Goal: Task Accomplishment & Management: Complete application form

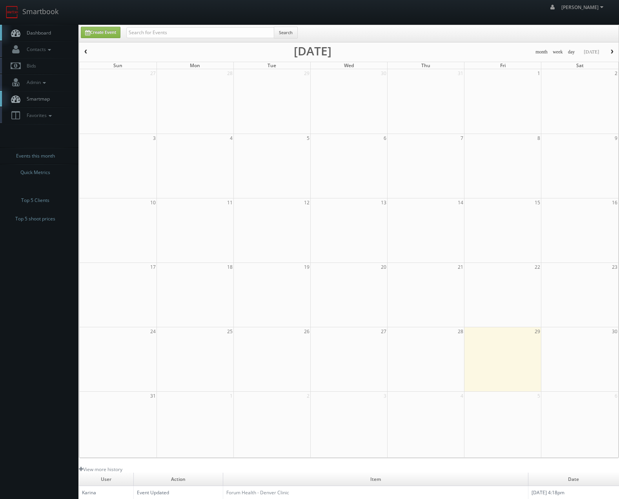
click at [612, 50] on span "button" at bounding box center [612, 51] width 5 height 5
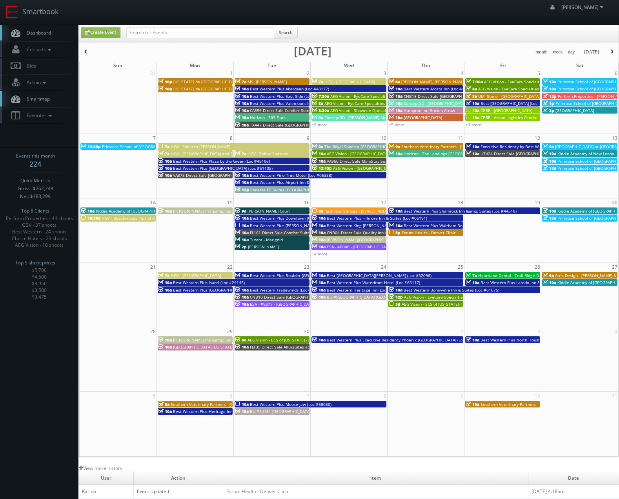
click at [495, 128] on td "+4 more" at bounding box center [503, 124] width 77 height 7
type input "[DATE]"
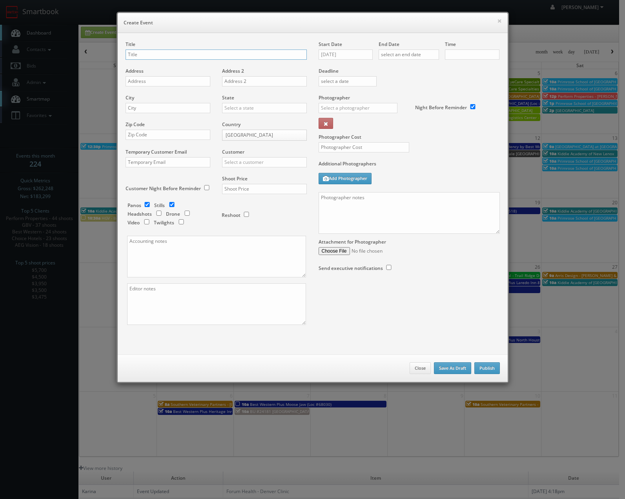
checkbox input "true"
type input "10:00am"
checkbox input "true"
type input "HGV - Point at [GEOGRAPHIC_DATA]"
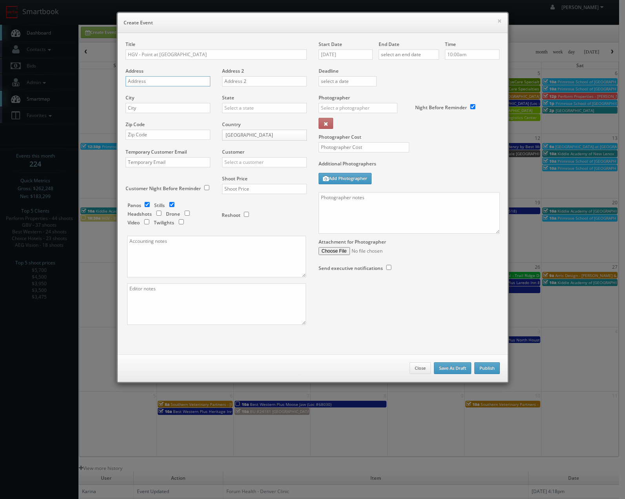
click at [174, 83] on input "text" at bounding box center [168, 81] width 85 height 10
click at [175, 84] on input "text" at bounding box center [168, 81] width 85 height 10
paste input "[STREET_ADDRESS]"
type input "[STREET_ADDRESS]"
drag, startPoint x: 135, startPoint y: 110, endPoint x: 142, endPoint y: 110, distance: 7.1
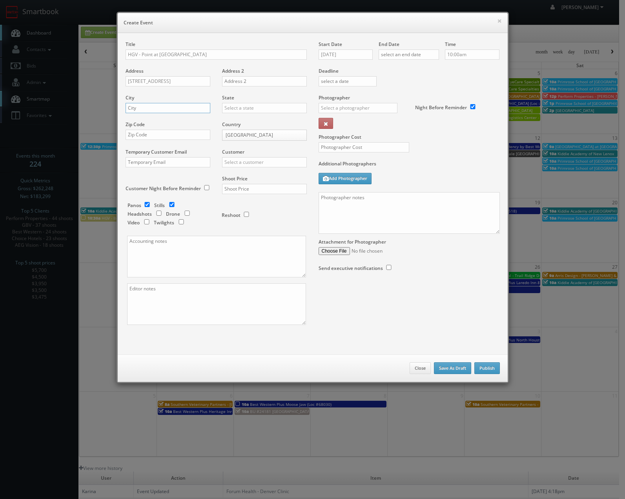
click at [135, 110] on input "text" at bounding box center [168, 108] width 85 height 10
paste input "Koloa"
type input "Koloa"
click at [242, 111] on input "text" at bounding box center [264, 108] width 85 height 10
click at [235, 124] on div "[US_STATE]" at bounding box center [265, 120] width 84 height 13
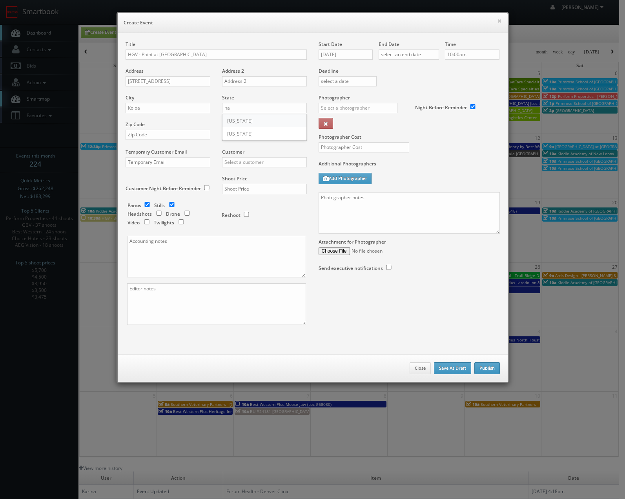
type input "[US_STATE]"
click at [180, 134] on input "text" at bounding box center [168, 135] width 85 height 10
paste input "96756"
type input "96756"
click at [245, 165] on input "text" at bounding box center [264, 162] width 85 height 10
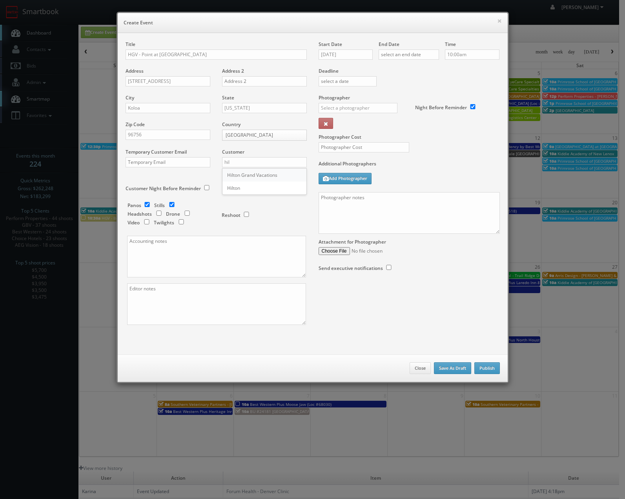
click at [241, 176] on div "Hilton Grand Vacations" at bounding box center [265, 174] width 84 height 13
type input "Hilton Grand Vacations"
click at [230, 185] on input "text" at bounding box center [264, 189] width 85 height 10
type input "2,000"
click at [142, 207] on div "Panos Stills Headshots Drone Video Twilights" at bounding box center [171, 215] width 86 height 26
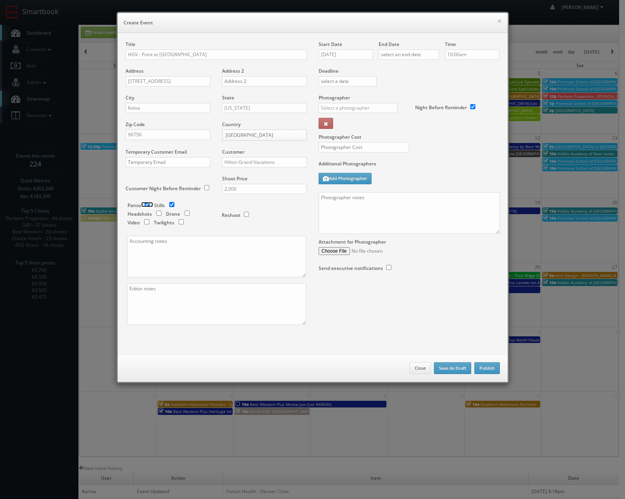
click at [141, 203] on input "checkbox" at bounding box center [147, 204] width 12 height 5
checkbox input "false"
click at [261, 214] on div "Reshoot" at bounding box center [261, 211] width 79 height 18
click at [235, 249] on textarea at bounding box center [216, 257] width 179 height 42
click at [383, 214] on textarea at bounding box center [409, 213] width 181 height 42
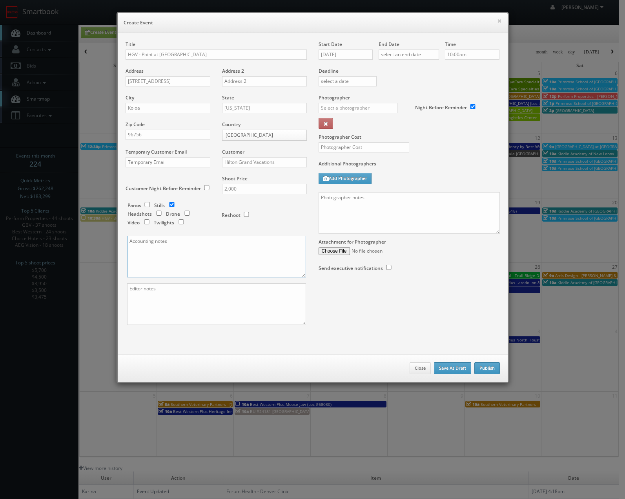
click at [219, 265] on textarea at bounding box center [216, 257] width 179 height 42
paste textarea "2508-3353 SLS PHOTOGRAPHY PPR Model Room Photography"
type textarea "Invoice like normal but include this on the invoice: 2508-3353 SLS PHOTOGRAPHY …"
click at [479, 55] on input "10:00am" at bounding box center [472, 54] width 55 height 10
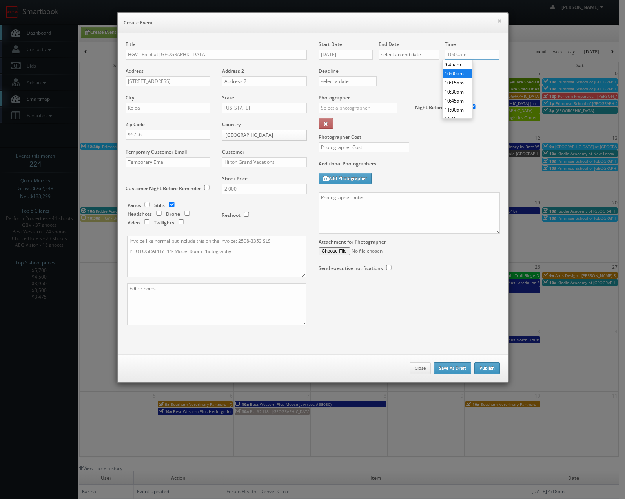
click at [479, 55] on input "10:00am" at bounding box center [472, 54] width 55 height 10
type input "12:00pm"
click at [455, 73] on li "12:00pm" at bounding box center [458, 73] width 30 height 9
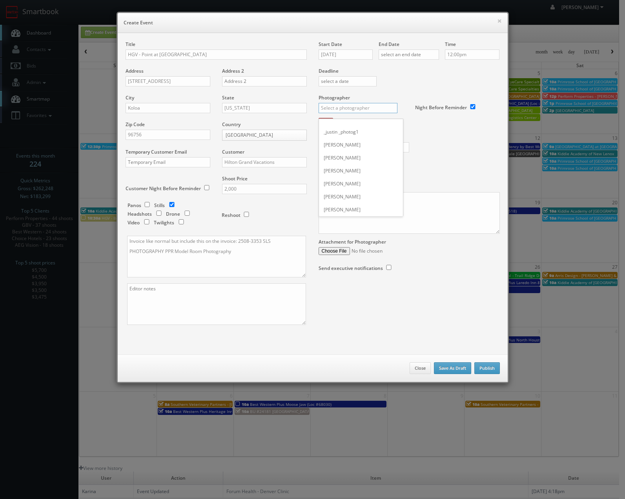
click at [338, 107] on input "text" at bounding box center [358, 108] width 79 height 10
click at [342, 140] on div "[PERSON_NAME]" at bounding box center [361, 138] width 84 height 13
type input "[PERSON_NAME]"
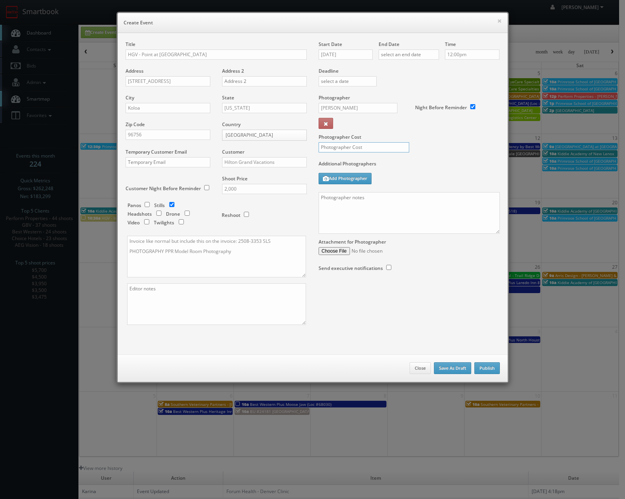
click at [370, 146] on input "text" at bounding box center [364, 147] width 91 height 10
type input "1,500"
click at [375, 197] on textarea at bounding box center [409, 213] width 181 height 42
click at [469, 207] on textarea "Contact is [PERSON_NAME], meet in the lobby at 12pm (I gave the hotel a period …" at bounding box center [409, 213] width 181 height 42
click at [407, 206] on textarea "Contact is [PERSON_NAME], meet in the lobby at 12pm (I gave the hotel a period …" at bounding box center [409, 213] width 181 height 42
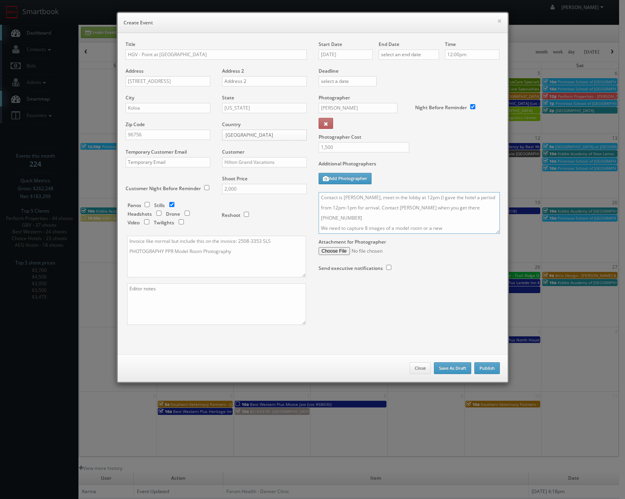
click at [450, 217] on textarea "Contact is [PERSON_NAME], meet in the lobby at 12pm (I gave the hotel a period …" at bounding box center [409, 213] width 181 height 42
drag, startPoint x: 448, startPoint y: 219, endPoint x: 382, endPoint y: 219, distance: 65.6
click at [382, 219] on textarea "Contact is [PERSON_NAME], meet in the lobby at 12pm (I gave the hotel a period …" at bounding box center [409, 213] width 181 height 42
paste textarea "2 Bedroom Oceanfront 1. Living to Window 2. Living from Window 3. Lanai View 4.…"
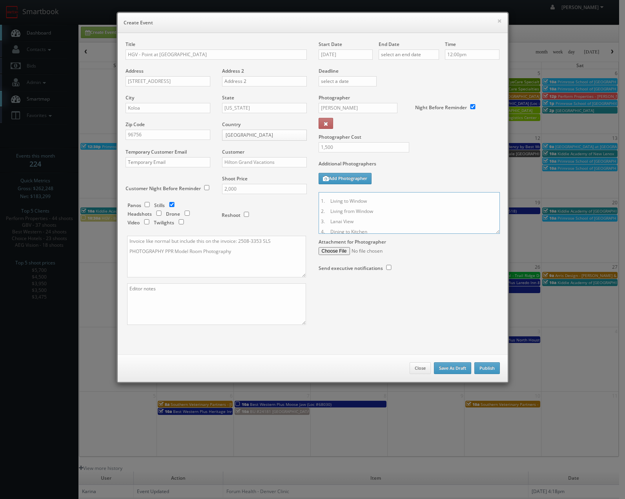
click at [319, 197] on textarea "Contact is [PERSON_NAME], meet in the lobby at 12pm (I gave the hotel a period …" at bounding box center [409, 213] width 181 height 42
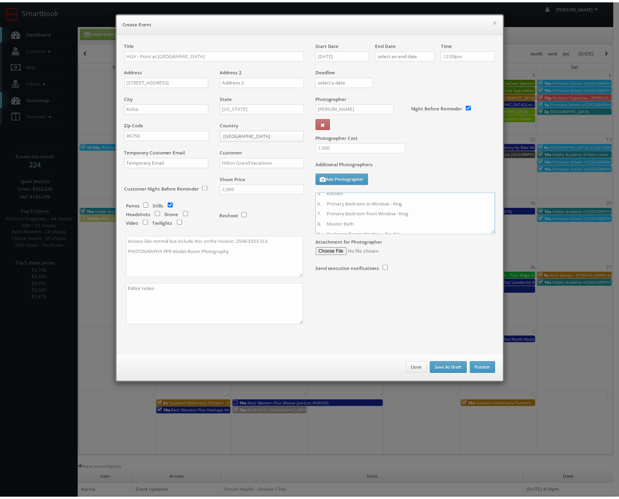
scroll to position [0, 0]
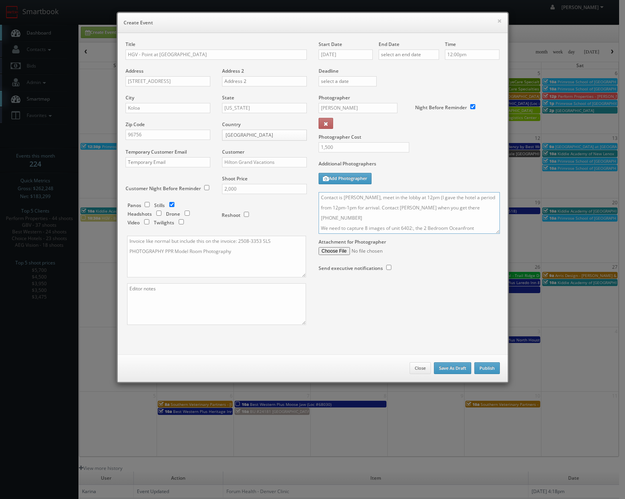
drag, startPoint x: 364, startPoint y: 227, endPoint x: 363, endPoint y: 189, distance: 38.1
click at [363, 189] on div "Start Date [DATE] End Date Time 12:00pm Deadline Photographer [PERSON_NAME] _ju…" at bounding box center [409, 164] width 193 height 246
click at [362, 226] on textarea "Contact is [PERSON_NAME], meet in the lobby at 12pm (I gave the hotel a period …" at bounding box center [409, 213] width 181 height 42
click at [363, 227] on textarea "Contact is [PERSON_NAME], meet in the lobby at 12pm (I gave the hotel a period …" at bounding box center [409, 213] width 181 height 42
type textarea "Contact is [PERSON_NAME], meet in the lobby at 12pm (I gave the hotel a period …"
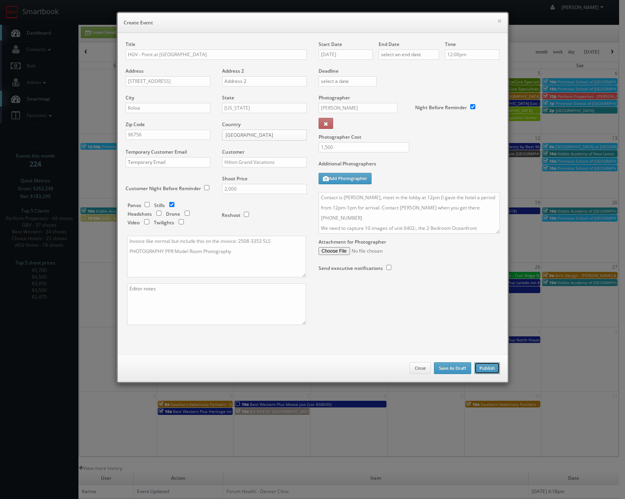
click at [480, 368] on button "Publish" at bounding box center [488, 368] width 26 height 12
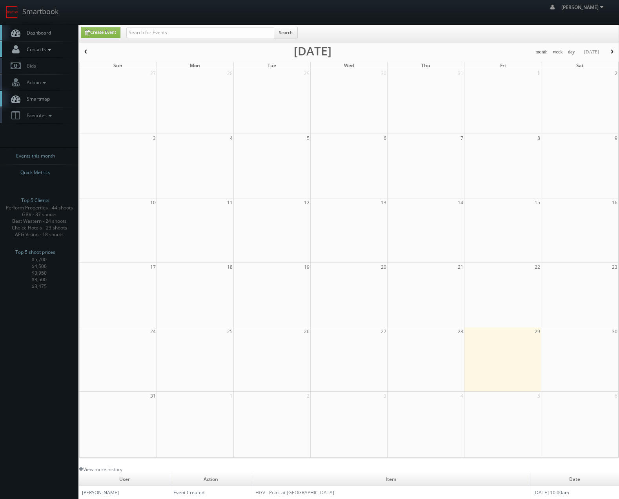
click at [39, 51] on span "Contacts" at bounding box center [38, 49] width 30 height 7
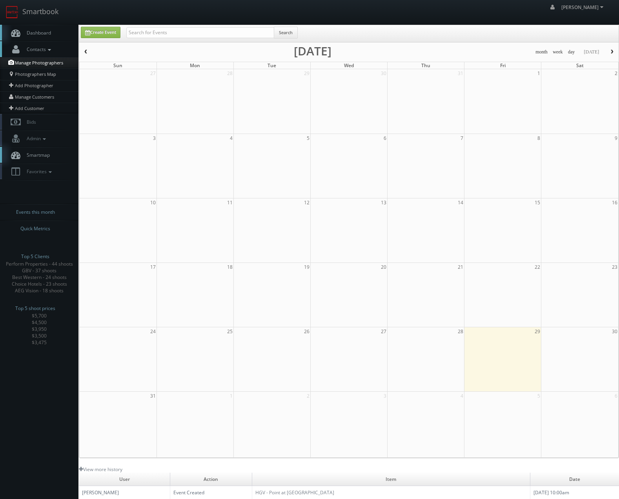
click at [38, 62] on link "Manage Photographers" at bounding box center [39, 62] width 79 height 11
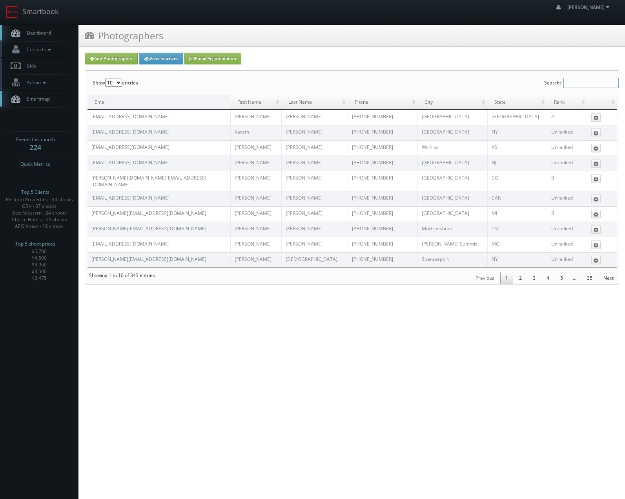
click at [582, 84] on input "Search:" at bounding box center [591, 83] width 55 height 10
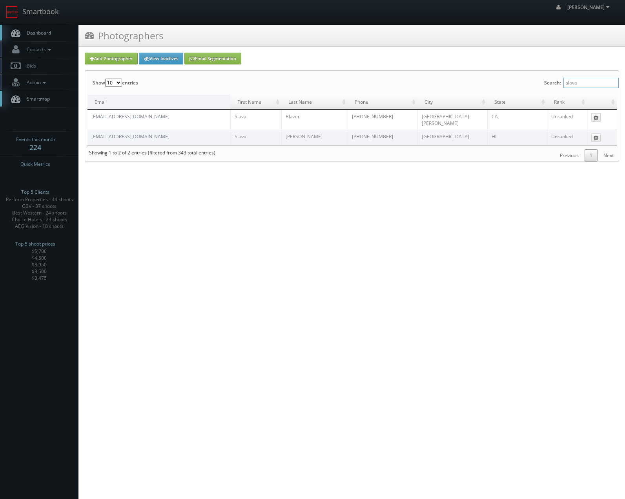
type input "slava"
drag, startPoint x: 382, startPoint y: 133, endPoint x: 342, endPoint y: 132, distance: 40.0
click at [342, 132] on tr "slava@11clicks.com Slava Slavik 404-313-1731 Honolulu HI Unranked Edit" at bounding box center [353, 137] width 530 height 15
copy tr "404-313-1731"
